Goal: Task Accomplishment & Management: Manage account settings

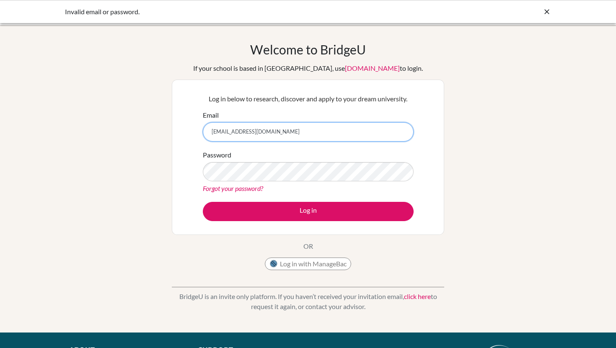
click at [227, 134] on input "farahdalzahem@student.bbs.edu.kw" at bounding box center [308, 131] width 211 height 19
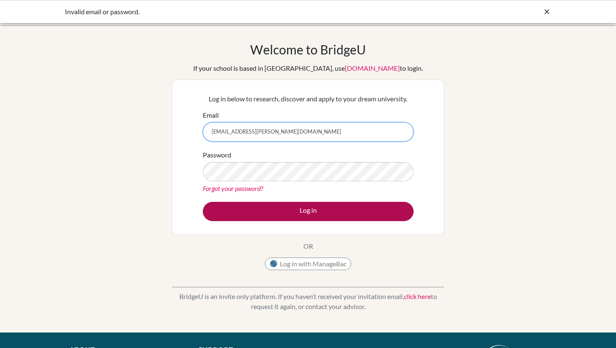
type input "[EMAIL_ADDRESS][PERSON_NAME][DOMAIN_NAME]"
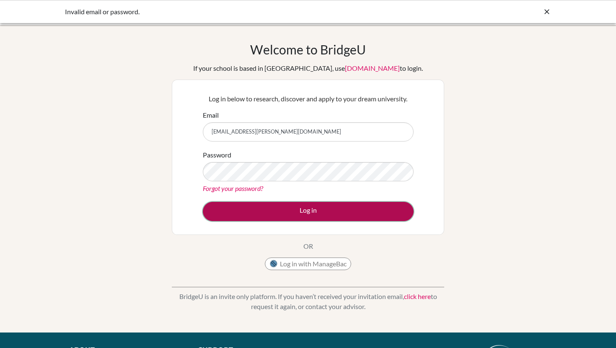
click at [285, 210] on button "Log in" at bounding box center [308, 211] width 211 height 19
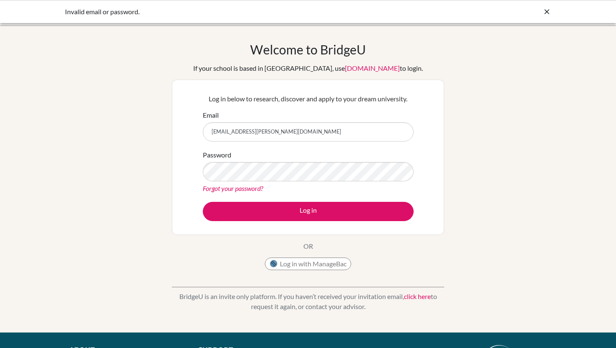
drag, startPoint x: 302, startPoint y: 130, endPoint x: 161, endPoint y: 119, distance: 141.3
click at [161, 118] on div "Welcome to [GEOGRAPHIC_DATA] If your school is based in [GEOGRAPHIC_DATA], use …" at bounding box center [308, 179] width 616 height 274
click at [245, 184] on link "Forgot your password?" at bounding box center [233, 188] width 60 height 8
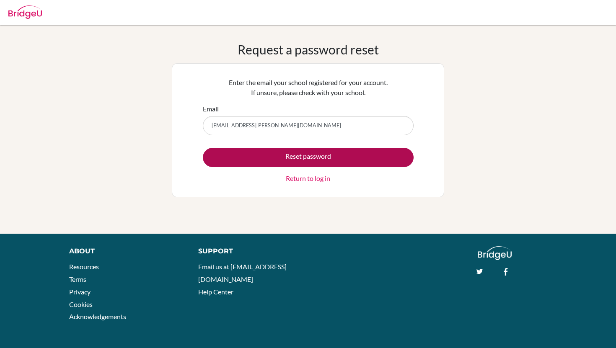
type input "farahd.alzahem@student.bbs.edu.kw"
click at [286, 159] on button "Reset password" at bounding box center [308, 157] width 211 height 19
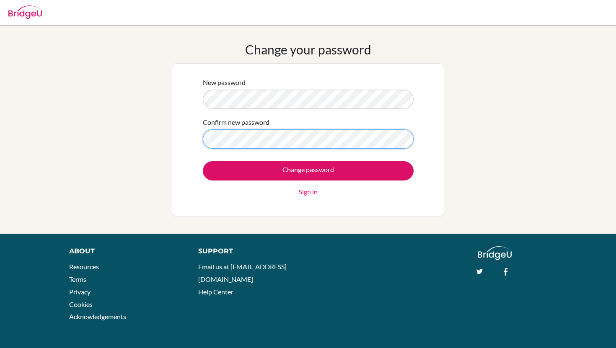
click at [203, 161] on input "Change password" at bounding box center [308, 170] width 211 height 19
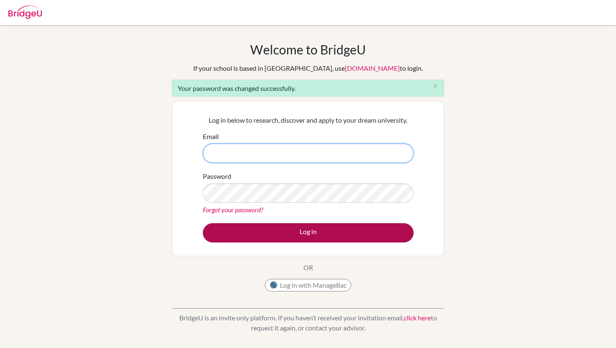
type input "farahd.alzahem@student.bbs.edu.kw"
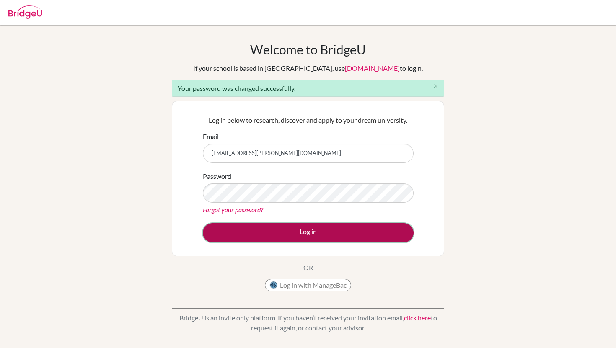
click at [287, 230] on button "Log in" at bounding box center [308, 232] width 211 height 19
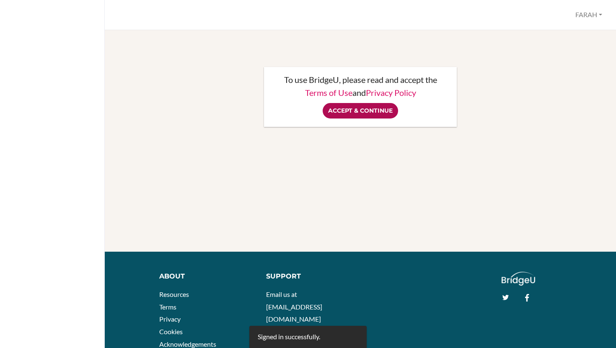
click at [386, 109] on input "Accept & Continue" at bounding box center [360, 111] width 75 height 16
